Goal: Find specific page/section: Find specific page/section

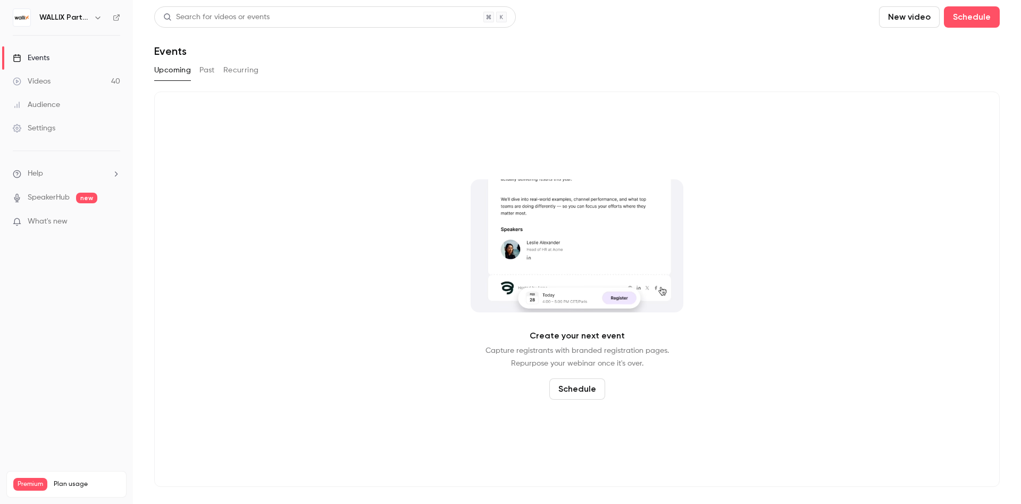
click at [203, 74] on button "Past" at bounding box center [206, 70] width 15 height 17
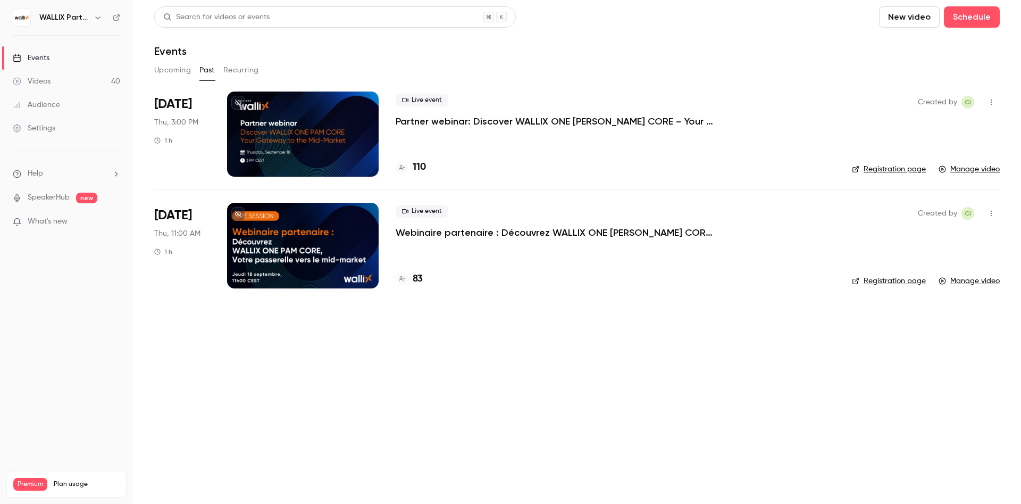
click at [990, 102] on icon "button" at bounding box center [991, 101] width 9 height 7
click at [322, 131] on div at bounding box center [510, 252] width 1021 height 504
click at [400, 171] on div at bounding box center [402, 167] width 13 height 13
click at [400, 167] on icon at bounding box center [402, 167] width 6 height 6
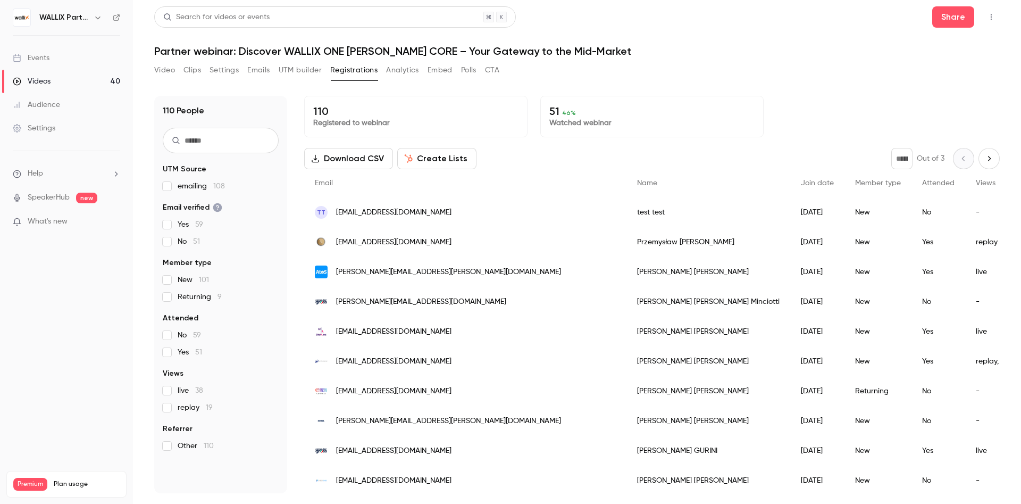
click at [425, 162] on button "Create Lists" at bounding box center [436, 158] width 79 height 21
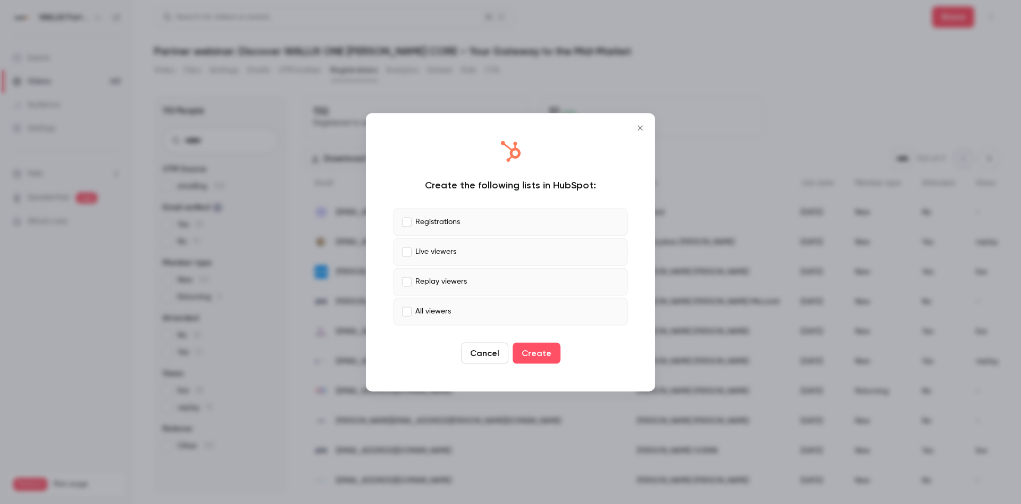
click at [645, 130] on icon "Close" at bounding box center [640, 127] width 13 height 9
